Goal: Task Accomplishment & Management: Manage account settings

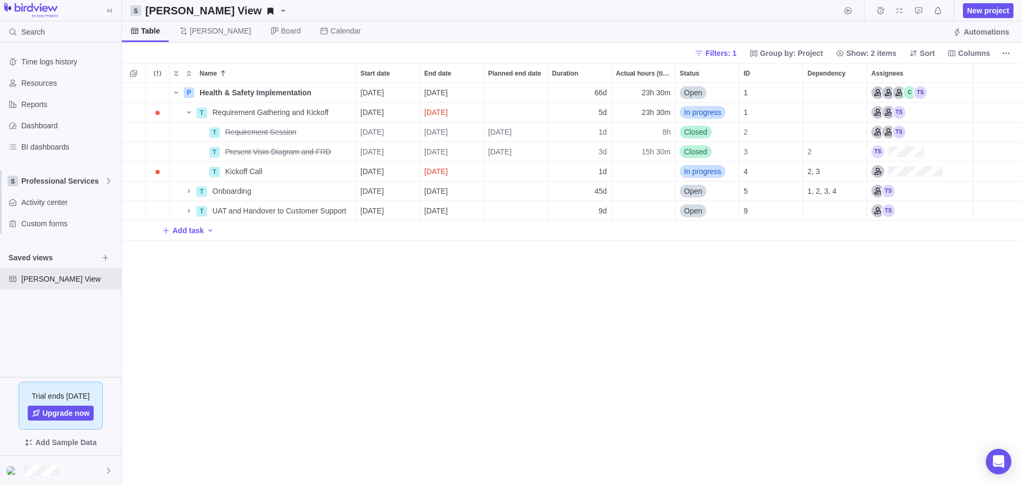
scroll to position [394, 893]
click at [707, 171] on span "In progress" at bounding box center [702, 171] width 37 height 11
click at [698, 270] on span "Closed" at bounding box center [700, 272] width 23 height 11
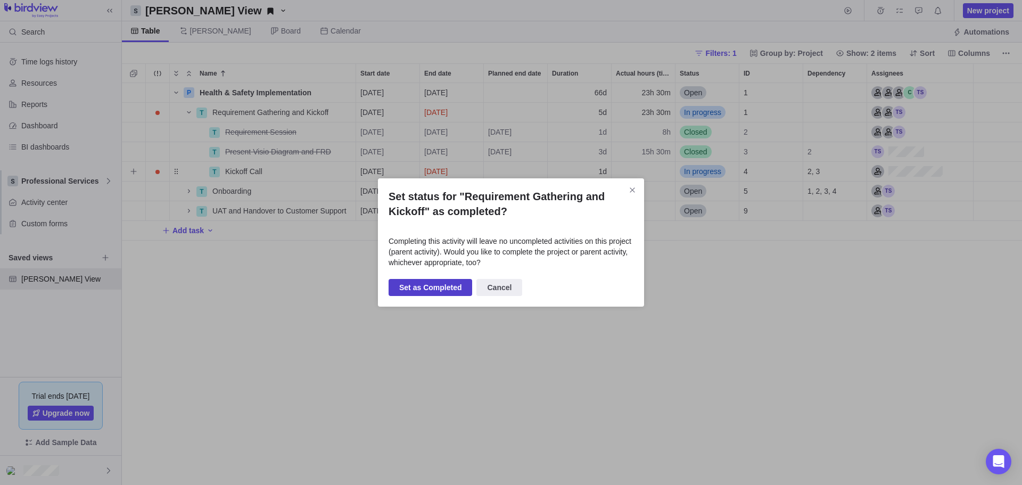
click at [425, 289] on span "Set as Completed" at bounding box center [430, 287] width 62 height 13
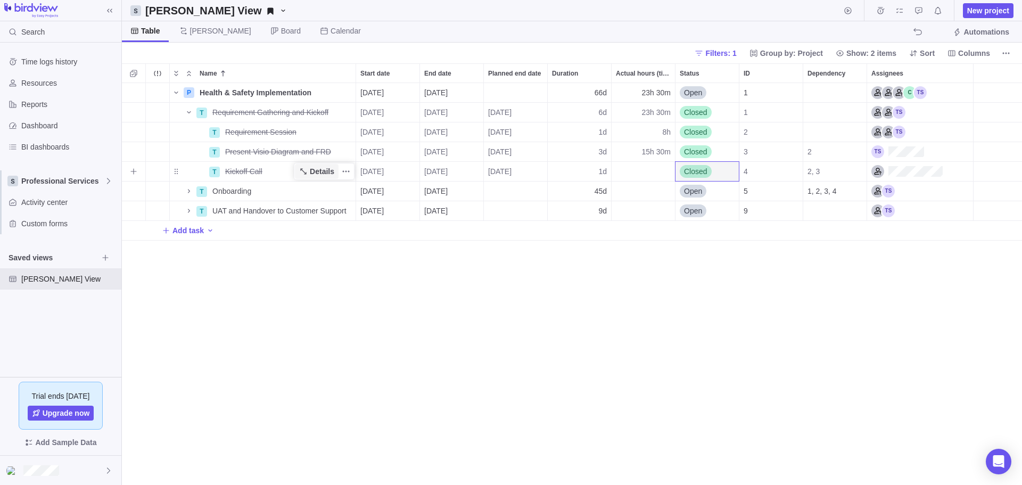
click at [326, 171] on span "Details" at bounding box center [322, 171] width 24 height 11
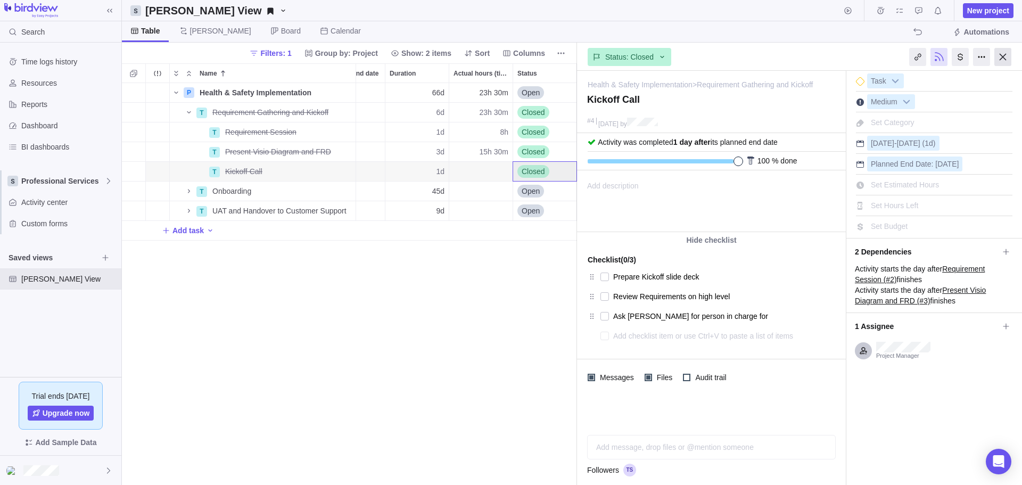
click at [1006, 59] on div at bounding box center [1003, 57] width 17 height 18
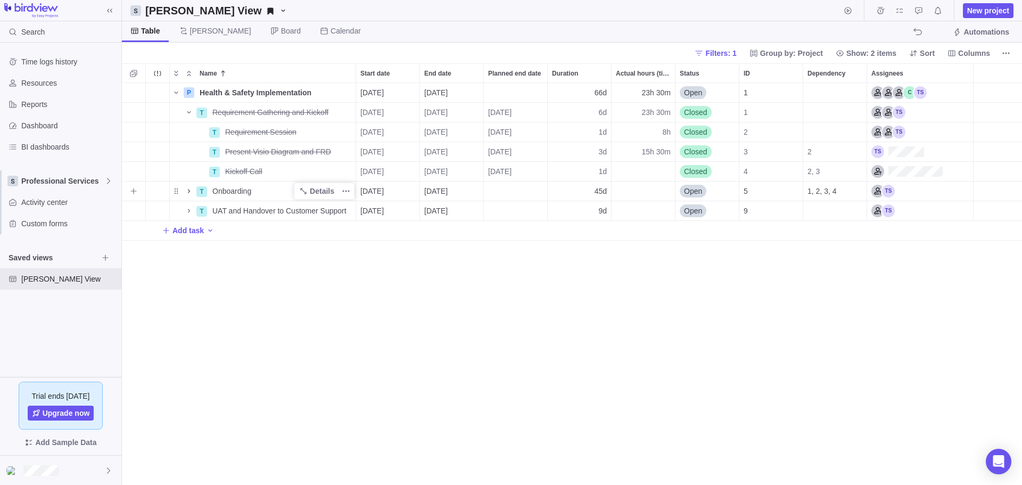
click at [190, 192] on icon "Name" at bounding box center [189, 191] width 9 height 9
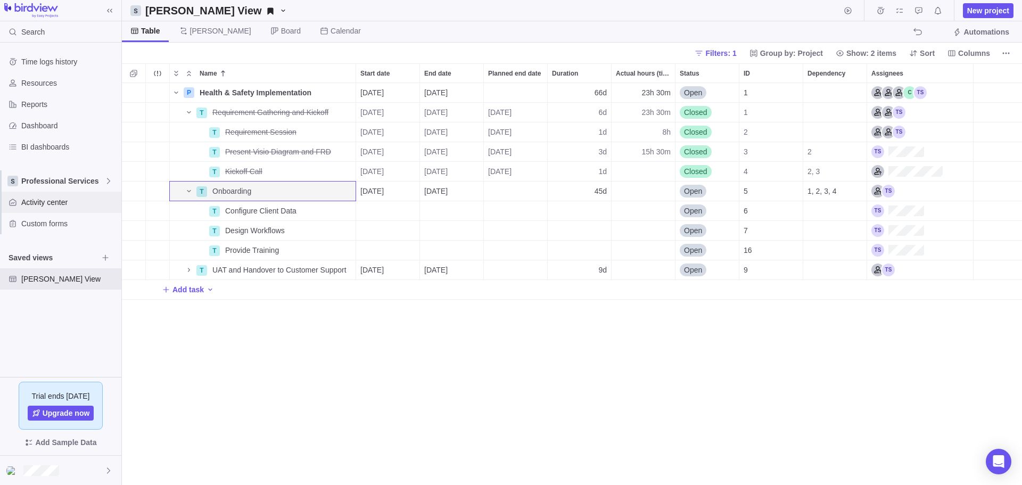
click at [50, 204] on span "Activity center" at bounding box center [69, 202] width 96 height 11
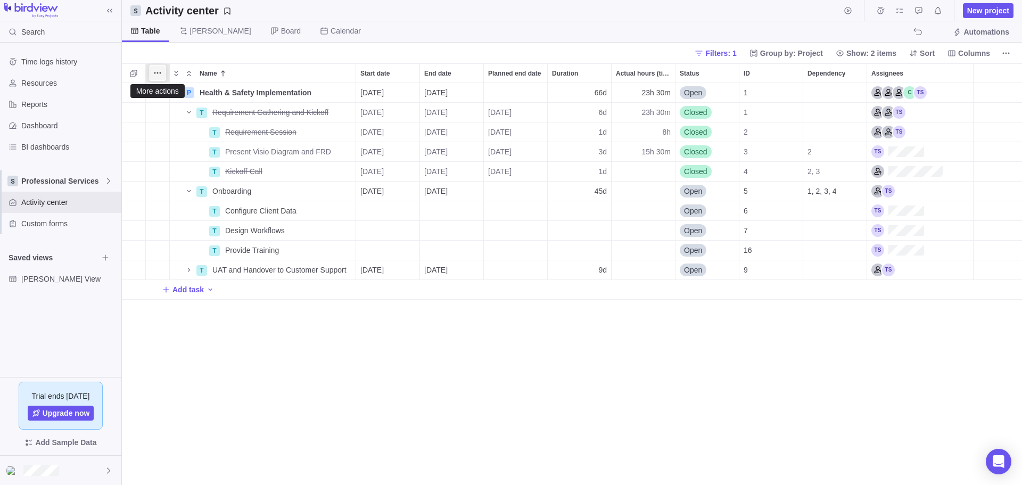
click at [158, 75] on icon "More actions" at bounding box center [157, 73] width 9 height 9
click at [446, 454] on div "Name Start date End date Planned end date Duration Actual hours (timelogs) Stat…" at bounding box center [572, 274] width 901 height 422
click at [59, 477] on div at bounding box center [60, 470] width 121 height 29
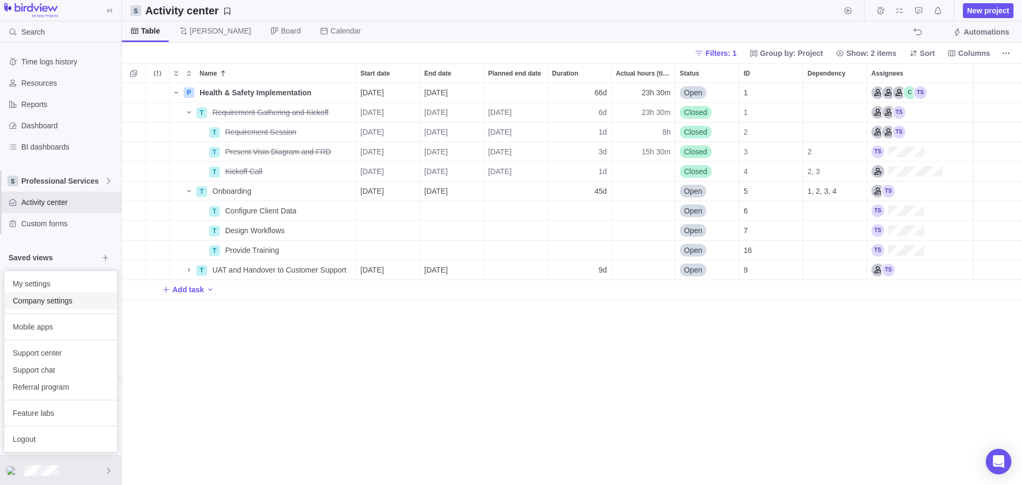
click at [32, 304] on span "Company settings" at bounding box center [61, 301] width 96 height 11
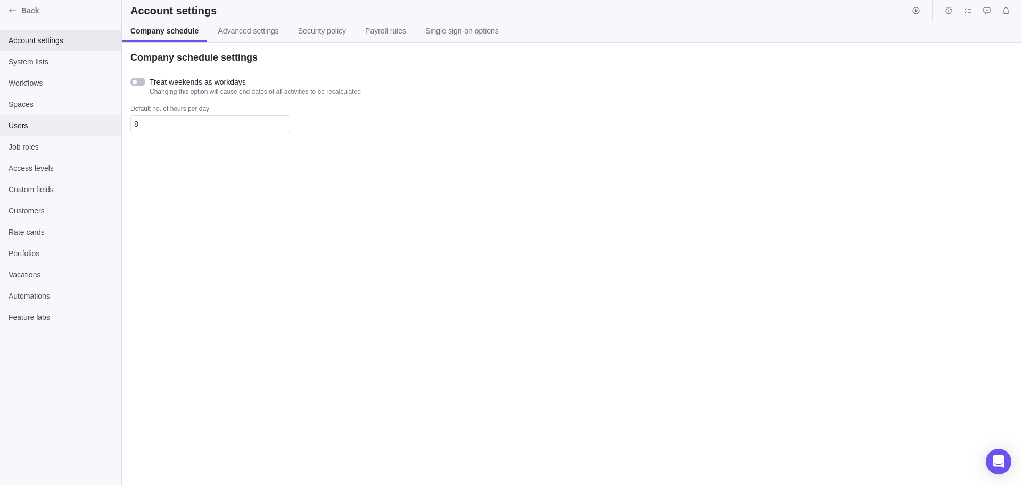
click at [44, 127] on span "Users" at bounding box center [61, 125] width 104 height 11
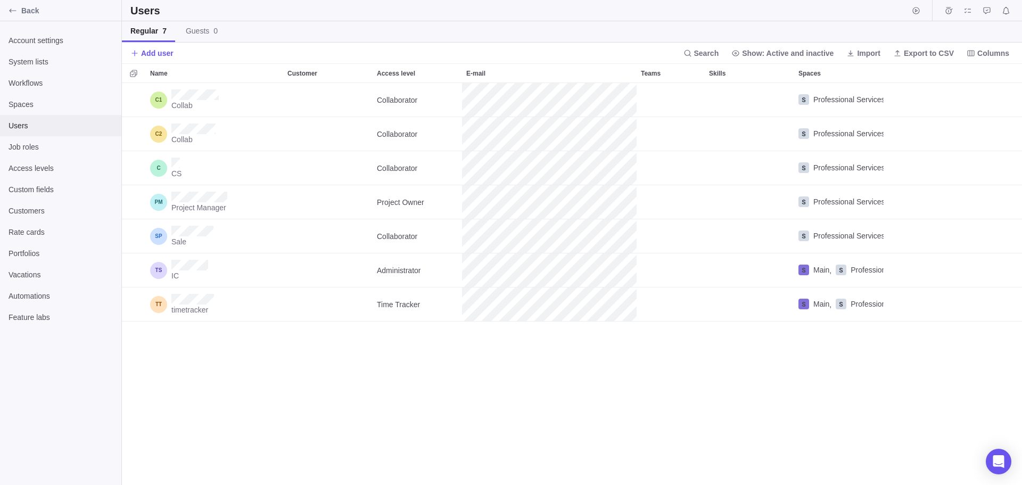
scroll to position [394, 893]
click at [209, 31] on span "Guests 0" at bounding box center [202, 31] width 32 height 11
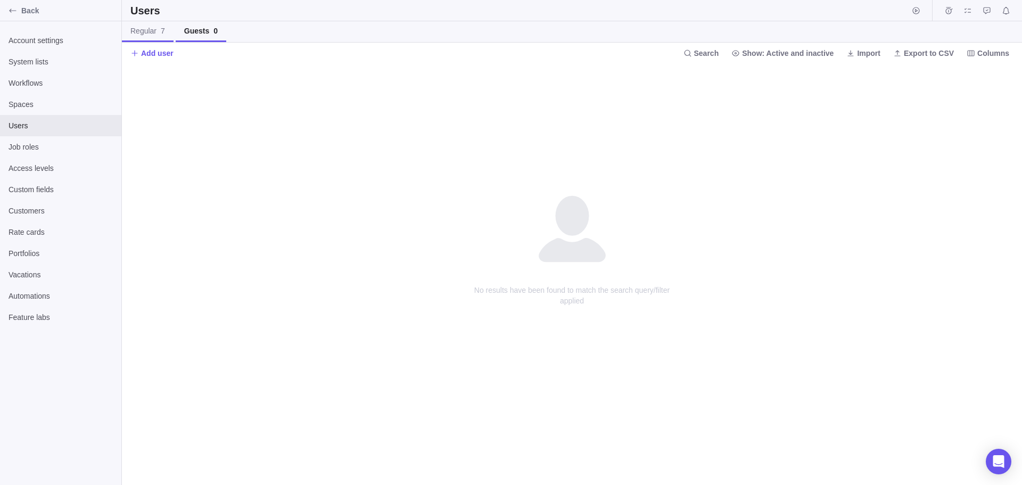
click at [152, 33] on span "Regular 7" at bounding box center [147, 31] width 35 height 11
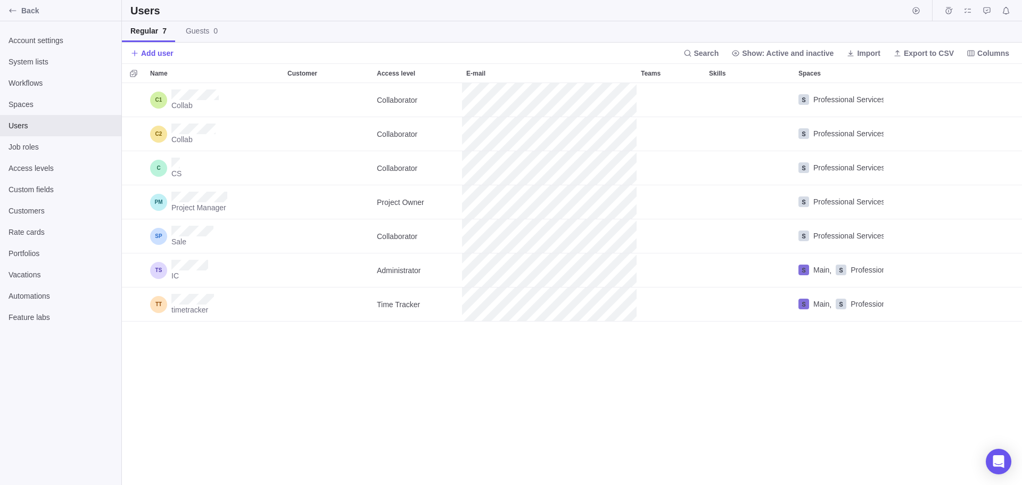
scroll to position [394, 893]
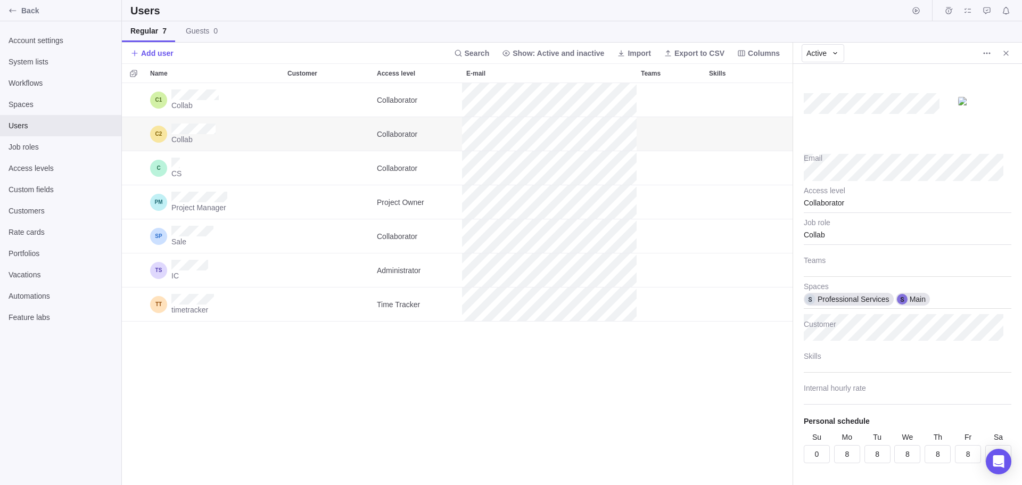
click at [821, 126] on div at bounding box center [908, 107] width 208 height 64
drag, startPoint x: 828, startPoint y: 114, endPoint x: 526, endPoint y: 382, distance: 404.4
click at [526, 382] on div "Collab Collaborator Professional Services Collab Collaborator Professional Serv…" at bounding box center [457, 284] width 671 height 402
type textarea "x"
click at [980, 51] on span "More actions" at bounding box center [987, 53] width 15 height 15
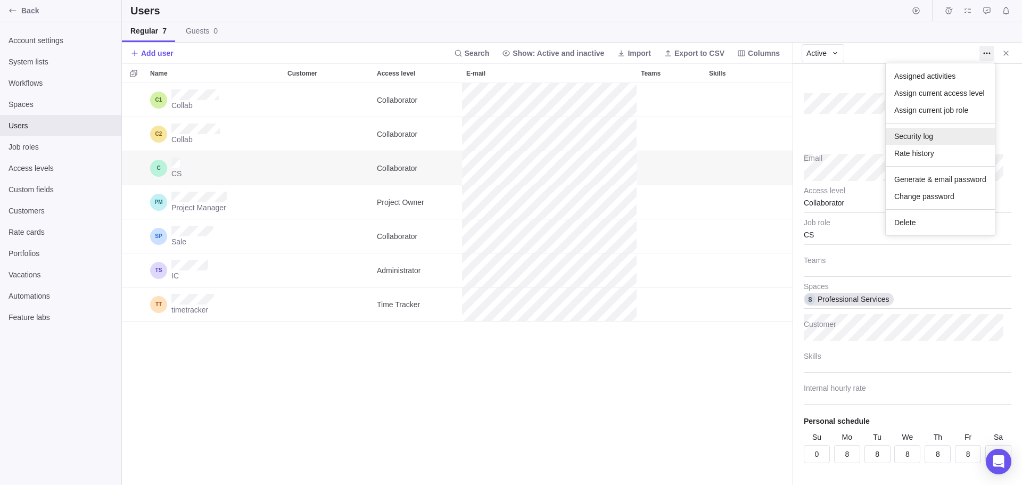
click at [920, 133] on span "Security log" at bounding box center [914, 136] width 39 height 11
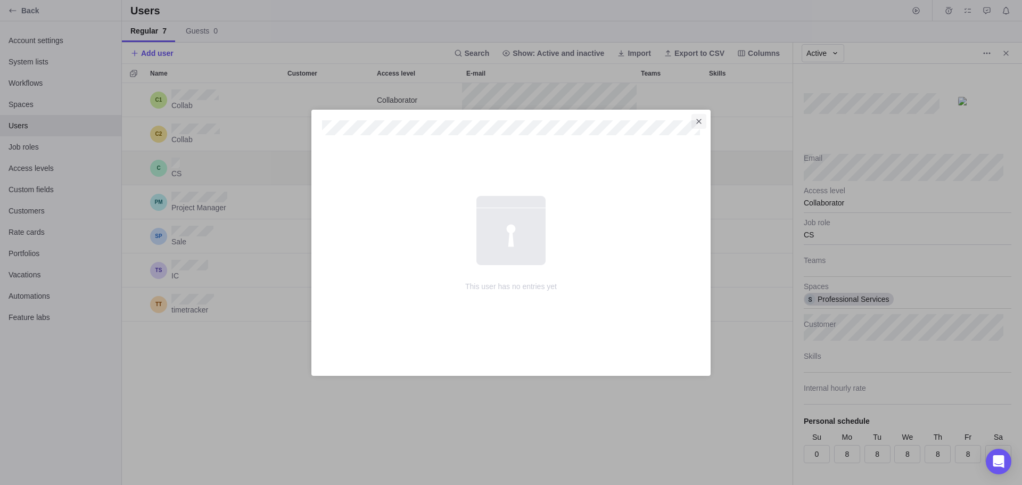
click at [703, 119] on span "Close" at bounding box center [699, 121] width 15 height 15
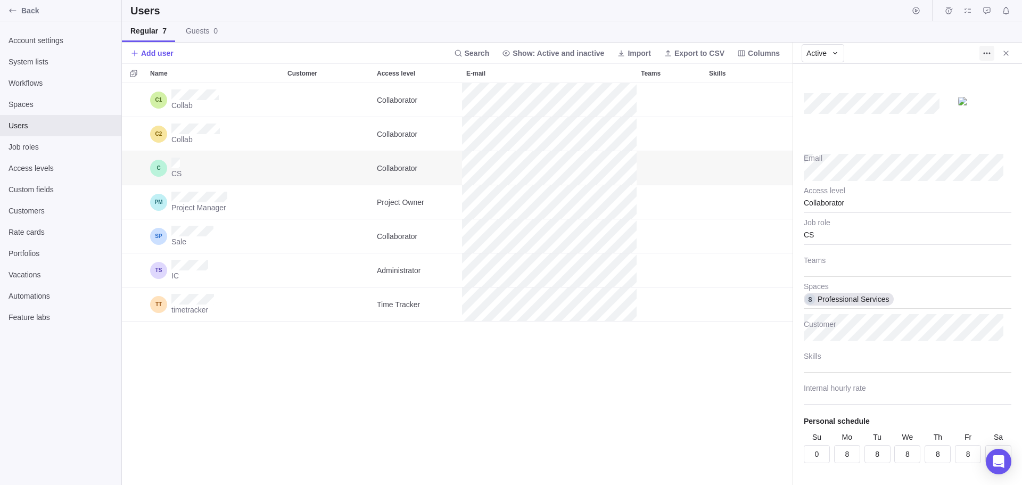
click at [982, 48] on span "More actions" at bounding box center [987, 53] width 15 height 15
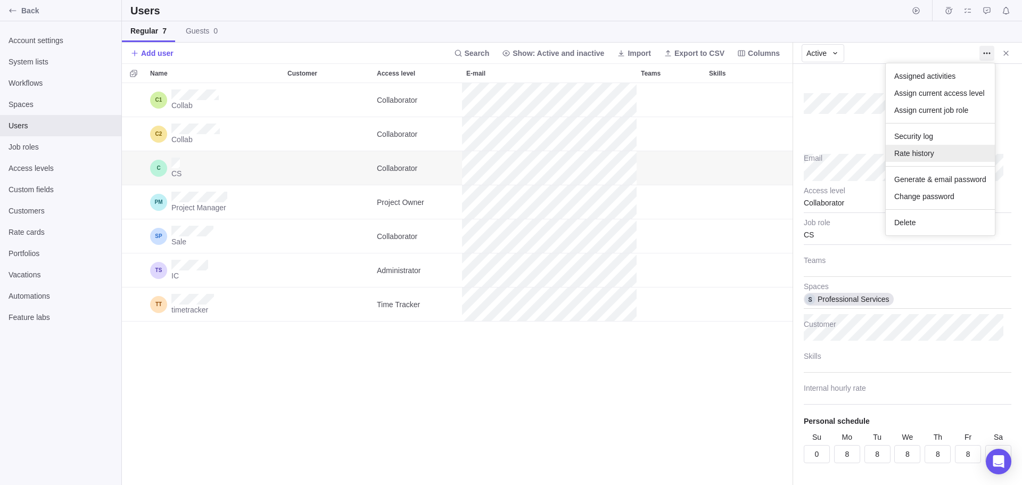
click at [955, 152] on div "Rate history" at bounding box center [940, 153] width 109 height 17
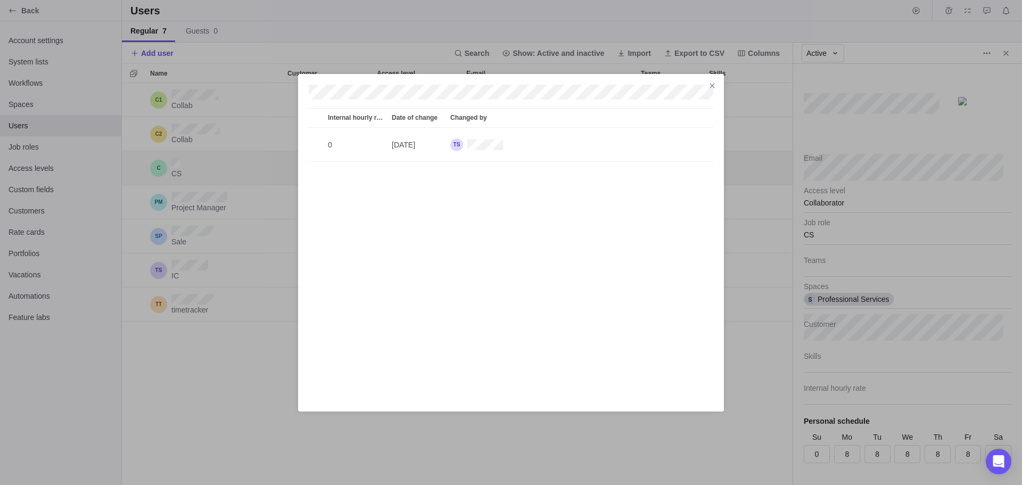
scroll to position [265, 397]
click at [711, 89] on icon "Close" at bounding box center [712, 85] width 9 height 9
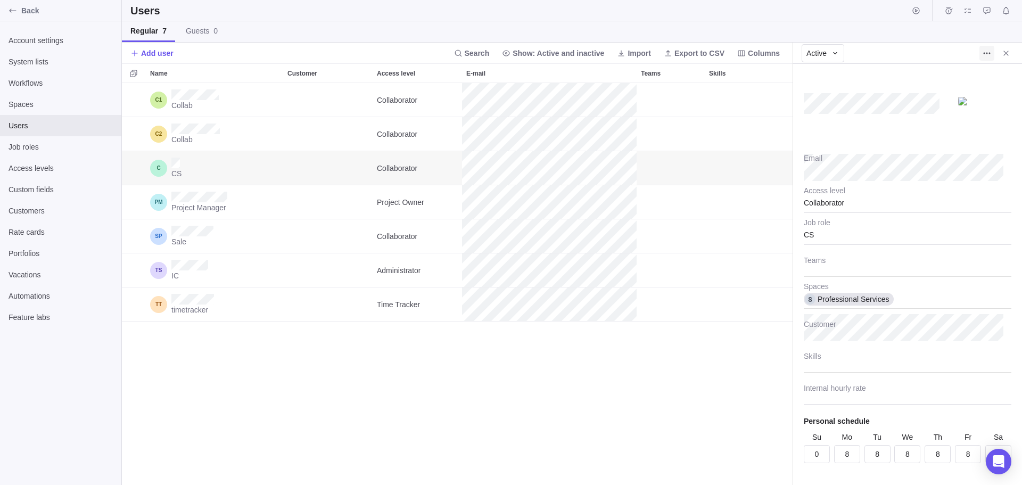
click at [987, 54] on icon "More actions" at bounding box center [987, 53] width 9 height 9
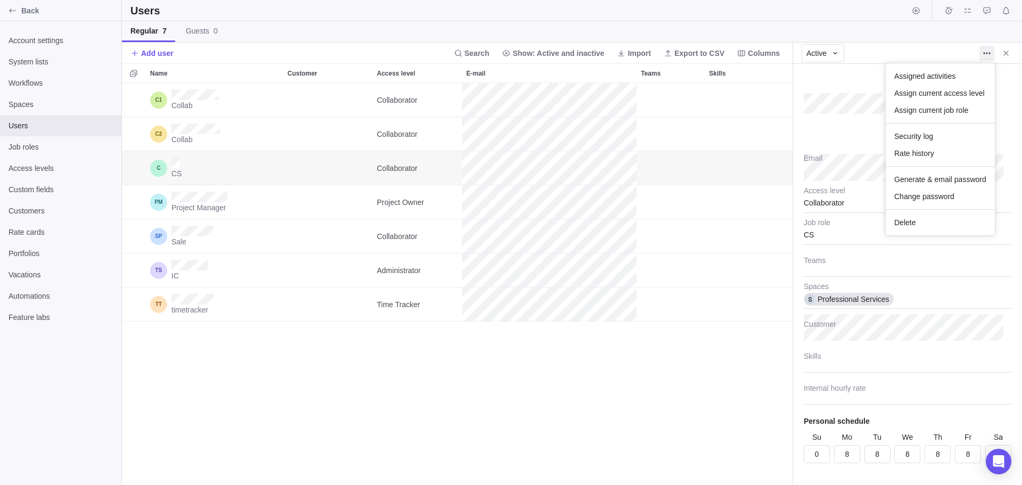
drag, startPoint x: 734, startPoint y: 300, endPoint x: 793, endPoint y: 267, distance: 67.2
click at [734, 299] on body "Back Account settings System lists Workflows Spaces Users Job roles Access leve…" at bounding box center [511, 242] width 1022 height 485
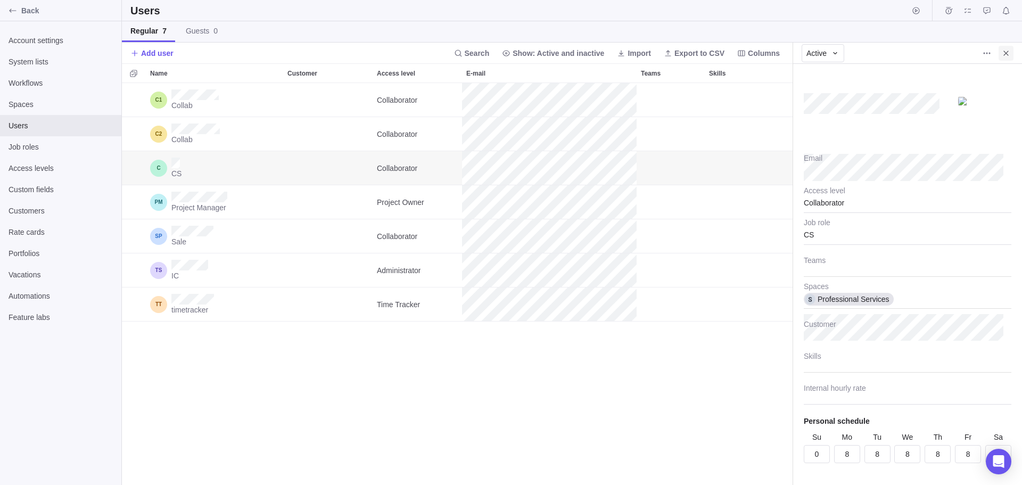
click at [1008, 56] on icon "Close" at bounding box center [1006, 53] width 9 height 9
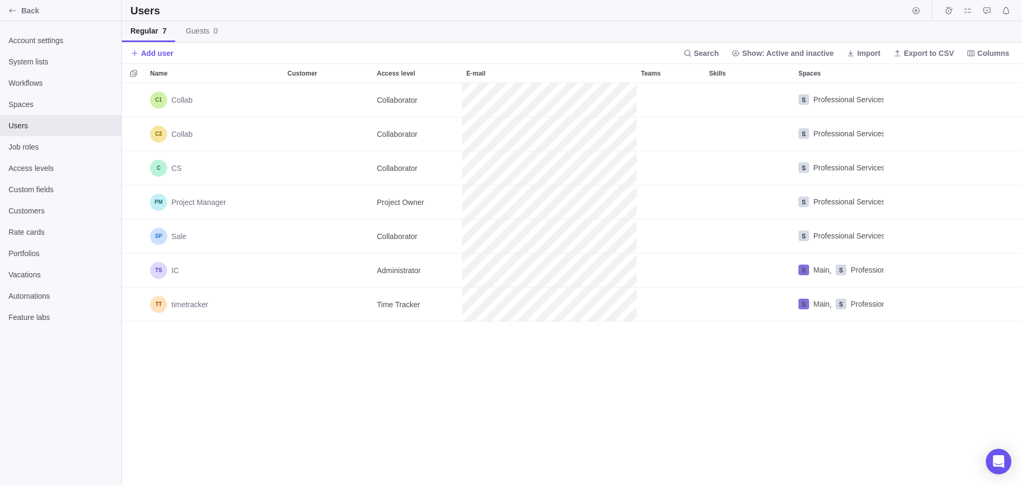
scroll to position [394, 893]
